Goal: Transaction & Acquisition: Purchase product/service

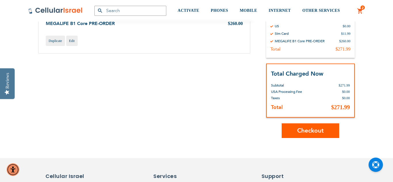
scroll to position [184, 0]
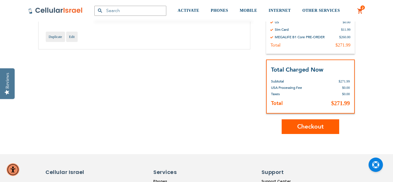
click at [295, 130] on button "Checkout" at bounding box center [311, 127] width 58 height 15
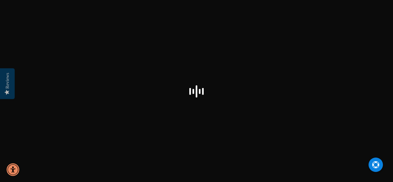
select select "US"
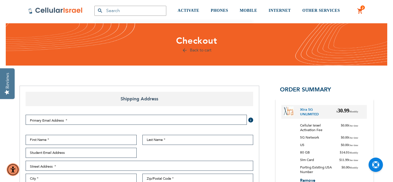
scroll to position [58, 0]
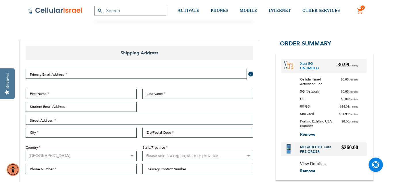
checkbox input "false"
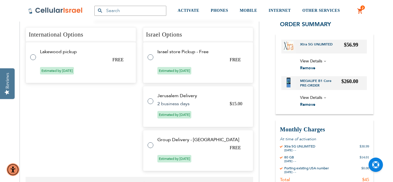
scroll to position [265, 0]
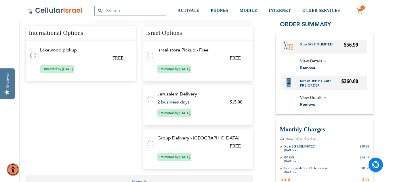
click at [151, 140] on label at bounding box center [154, 140] width 12 height 0
radio input "true"
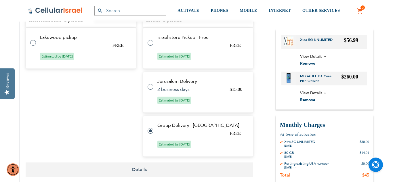
scroll to position [252, 0]
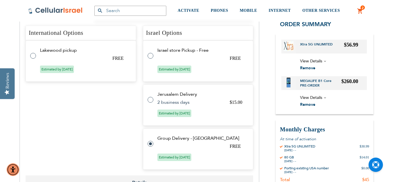
click at [151, 141] on label at bounding box center [154, 141] width 12 height 0
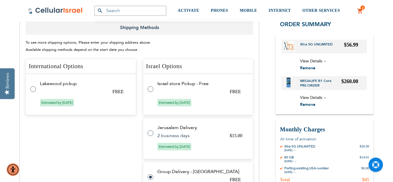
scroll to position [217, 0]
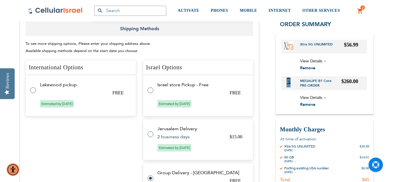
click at [152, 87] on label at bounding box center [154, 87] width 12 height 0
radio input "true"
radio input "false"
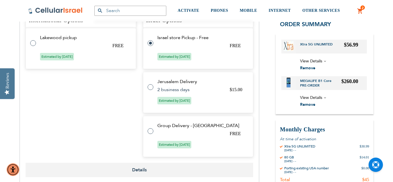
scroll to position [264, 0]
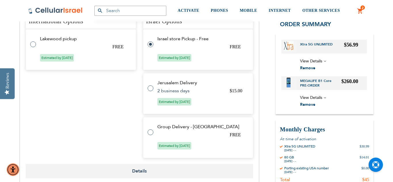
click at [152, 85] on label at bounding box center [154, 85] width 12 height 0
radio input "false"
radio input "true"
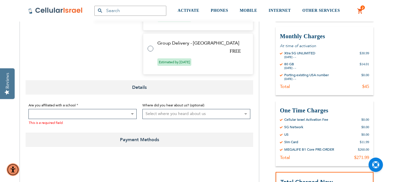
scroll to position [369, 0]
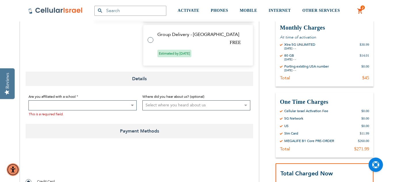
click at [123, 106] on span at bounding box center [83, 106] width 108 height 10
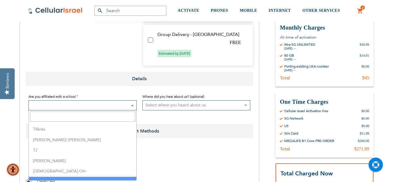
scroll to position [1456, 0]
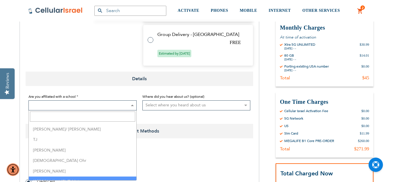
select select "165"
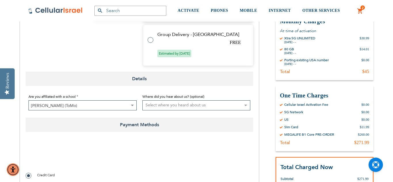
click at [186, 107] on select "Select where you heard about us Existing Customer Friend Other School/Group BP …" at bounding box center [197, 106] width 108 height 10
select select "4"
click at [143, 101] on select "Select where you heard about us Existing Customer Friend Other School/Group BP …" at bounding box center [197, 106] width 108 height 10
checkbox input "true"
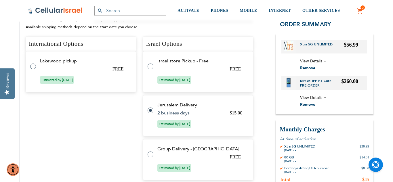
scroll to position [253, 0]
click at [154, 67] on tr "Israel store Pickup - Free FREE Estimated by [DATE]" at bounding box center [198, 72] width 111 height 41
radio input "true"
radio input "false"
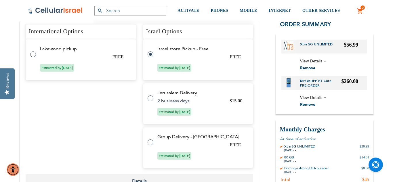
scroll to position [241, 0]
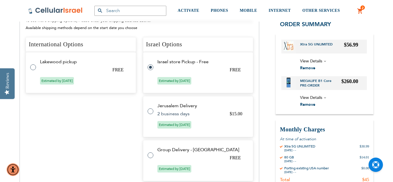
click at [151, 108] on label at bounding box center [154, 108] width 12 height 0
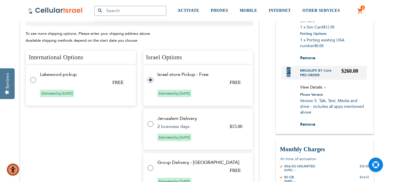
radio input "false"
radio input "true"
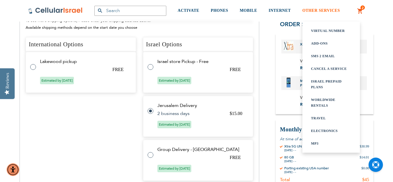
checkbox input "false"
